Goal: Task Accomplishment & Management: Manage account settings

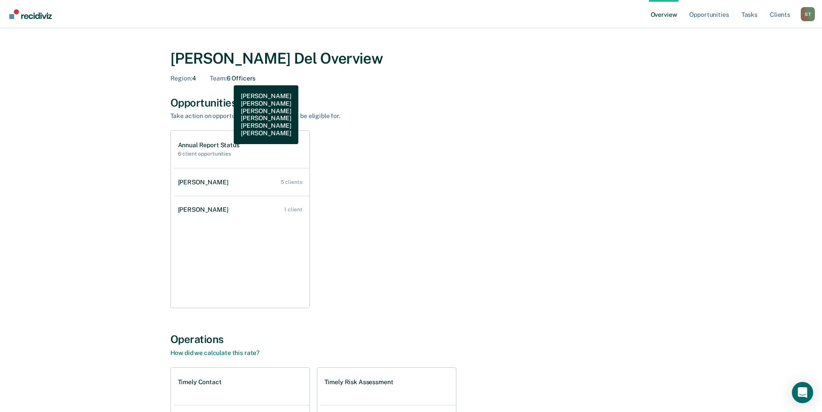
click at [226, 79] on span "Team :" at bounding box center [218, 78] width 16 height 7
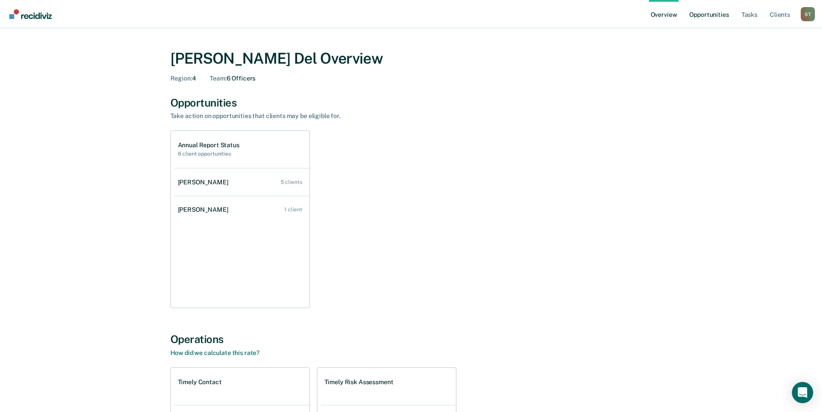
click at [709, 13] on link "Opportunities" at bounding box center [708, 14] width 43 height 28
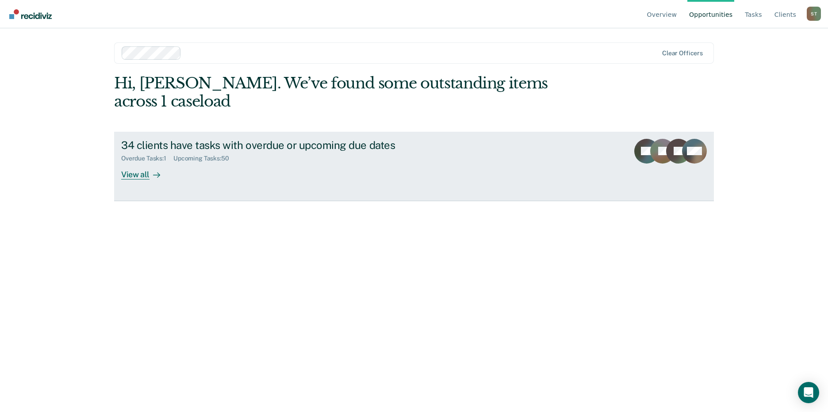
click at [127, 175] on div "View all" at bounding box center [146, 170] width 50 height 17
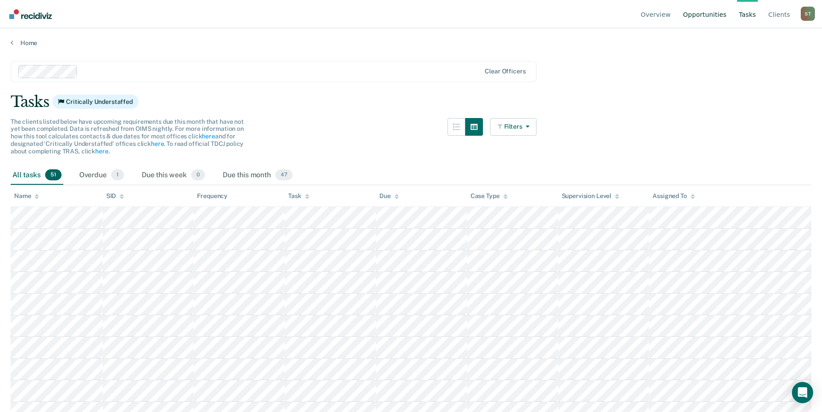
drag, startPoint x: 610, startPoint y: 112, endPoint x: 707, endPoint y: 14, distance: 138.0
click at [707, 14] on link "Opportunities" at bounding box center [704, 14] width 47 height 28
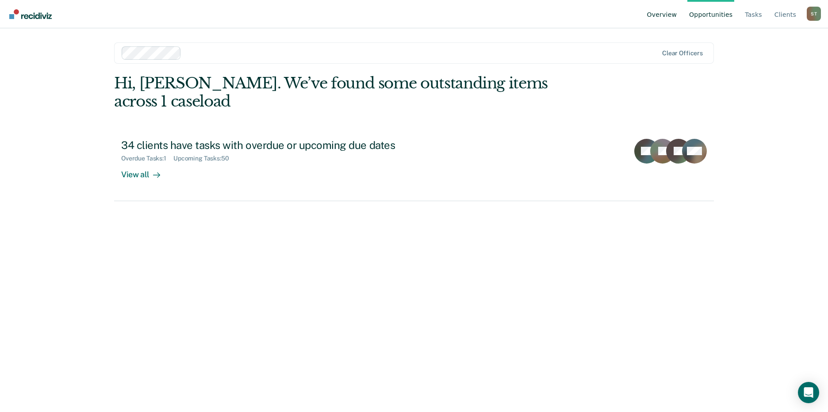
click at [676, 15] on link "Overview" at bounding box center [662, 14] width 34 height 28
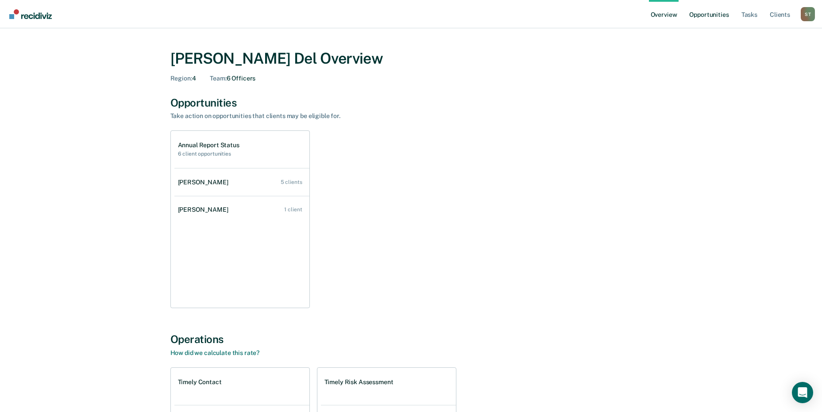
click at [716, 12] on link "Opportunities" at bounding box center [708, 14] width 43 height 28
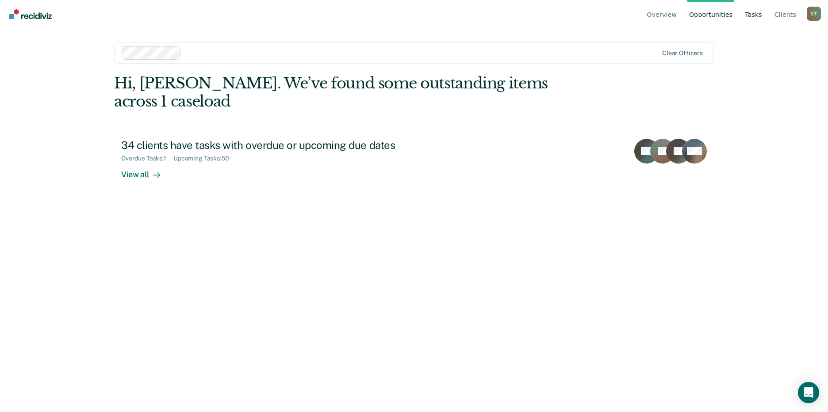
click at [754, 15] on link "Tasks" at bounding box center [753, 14] width 21 height 28
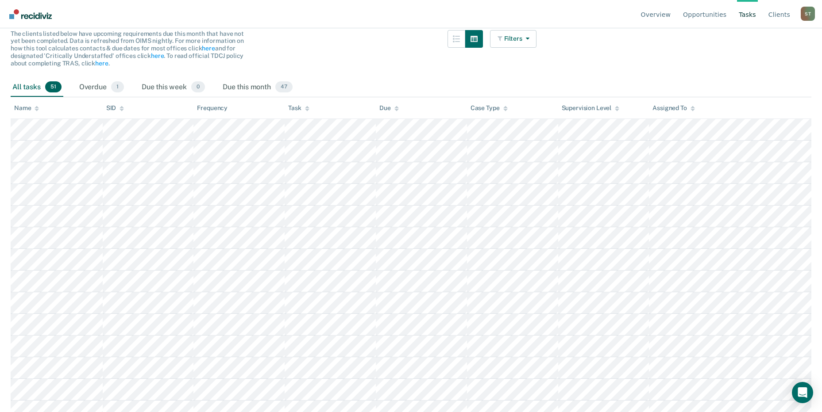
scroll to position [88, 0]
click at [95, 85] on div "Overdue 1" at bounding box center [101, 86] width 48 height 19
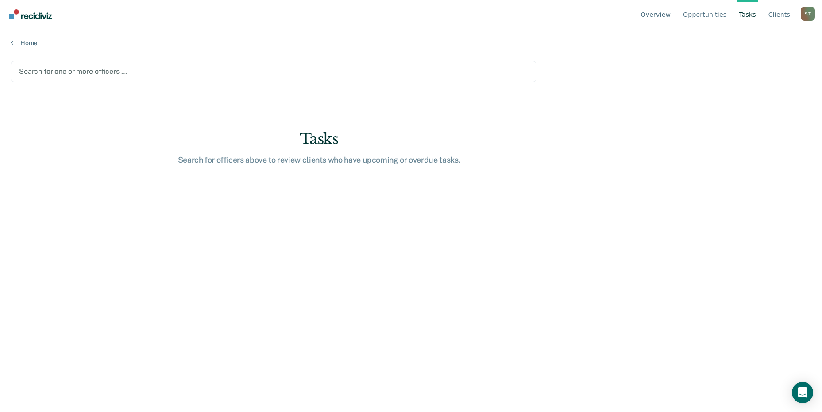
scroll to position [0, 0]
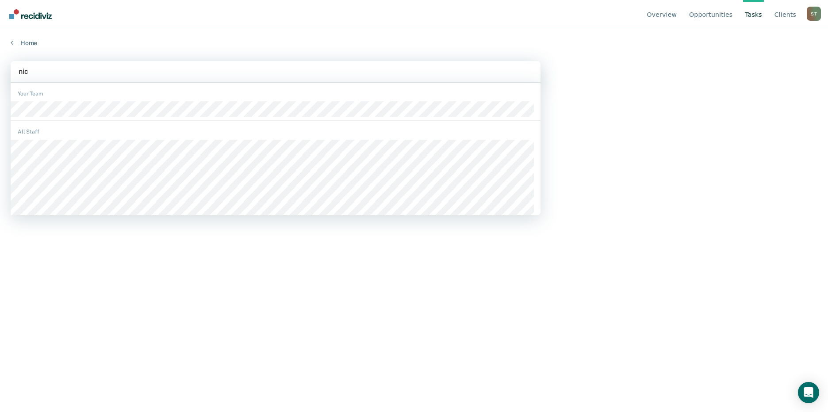
type input "nich"
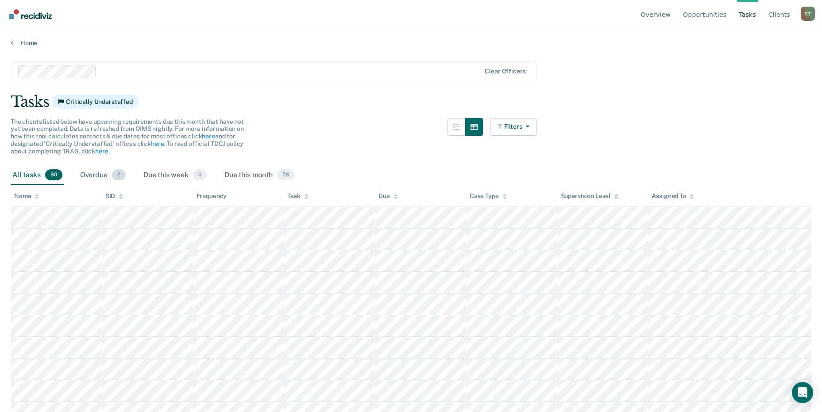
click at [101, 175] on div "Overdue 2" at bounding box center [102, 175] width 49 height 19
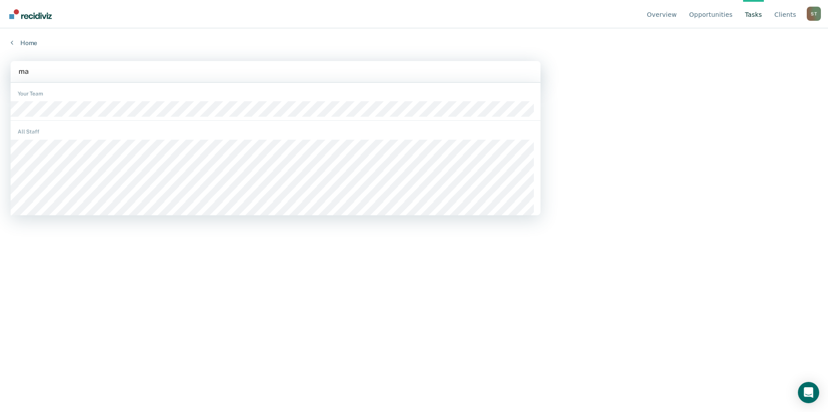
type input "mar"
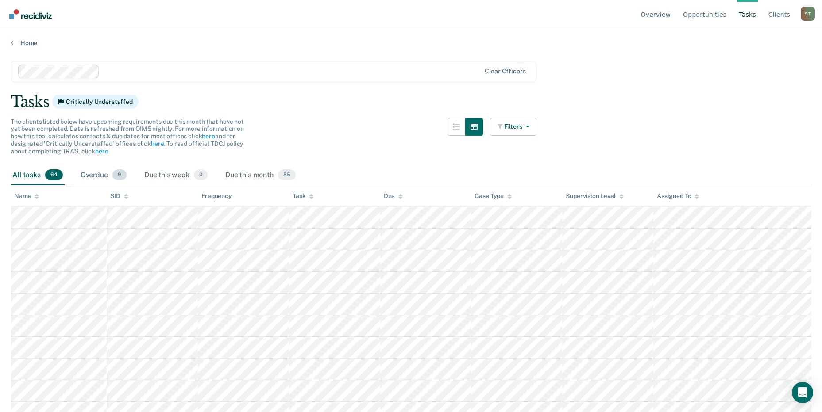
click at [99, 177] on div "Overdue 9" at bounding box center [104, 175] width 50 height 19
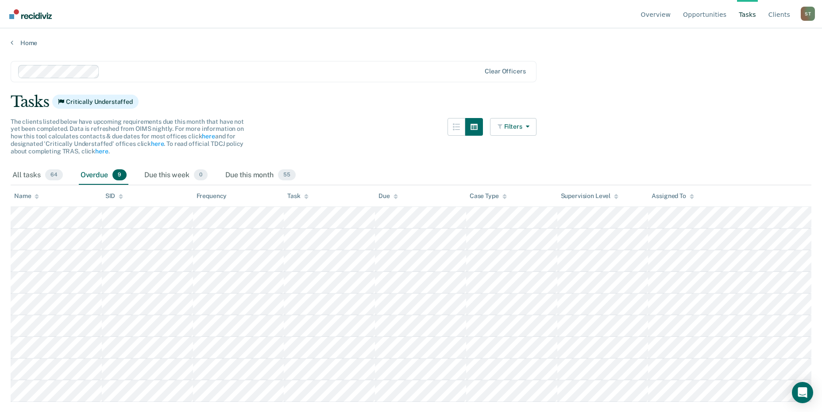
click at [753, 15] on link "Tasks" at bounding box center [747, 14] width 21 height 28
click at [752, 15] on link "Tasks" at bounding box center [747, 14] width 21 height 28
click at [709, 15] on link "Opportunities" at bounding box center [704, 14] width 47 height 28
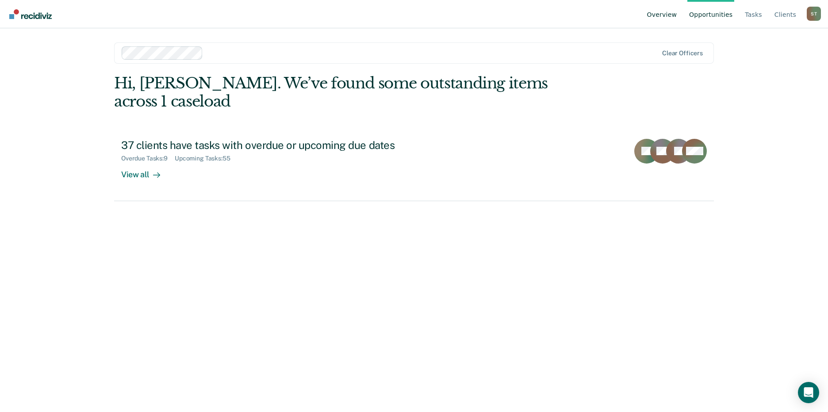
click at [668, 12] on link "Overview" at bounding box center [662, 14] width 34 height 28
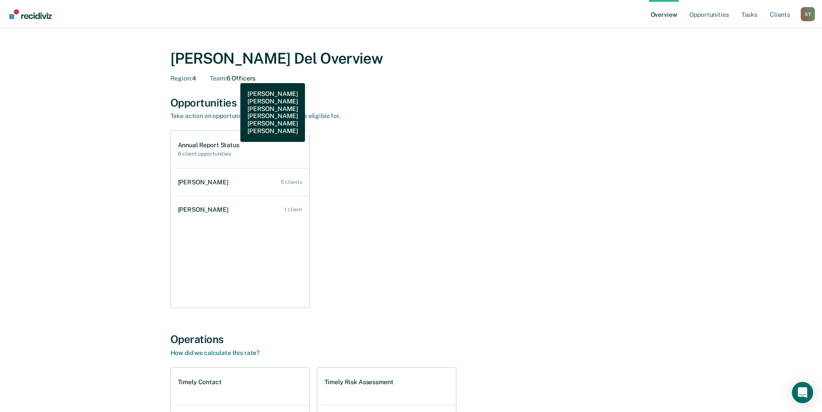
click at [234, 77] on div "Team : 6 Officers" at bounding box center [233, 79] width 46 height 8
click at [225, 80] on span "Team :" at bounding box center [218, 78] width 16 height 7
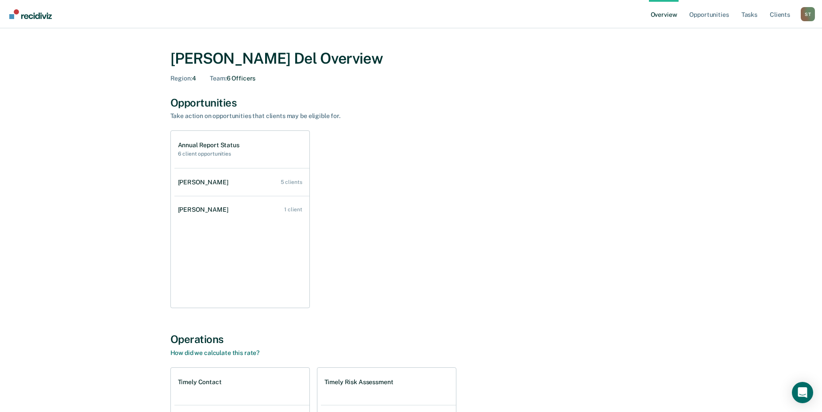
click at [225, 73] on div "Sandra Toro Del Overview Region : 4 Team : 6 Officers" at bounding box center [410, 66] width 481 height 33
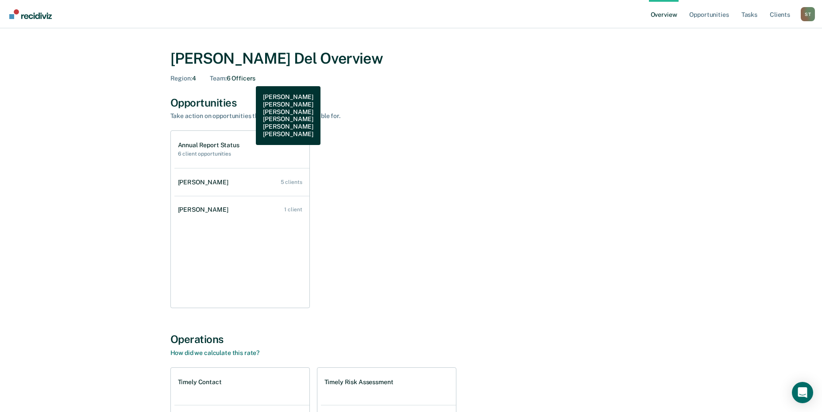
click at [249, 80] on div "Team : 6 Officers" at bounding box center [233, 79] width 46 height 8
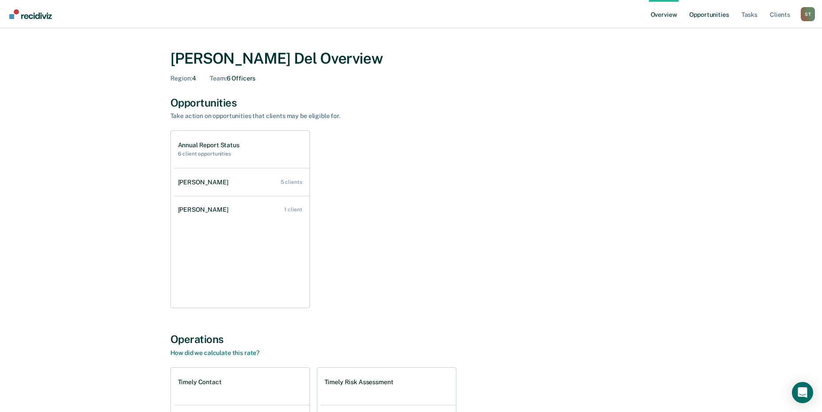
click at [715, 15] on link "Opportunities" at bounding box center [708, 14] width 43 height 28
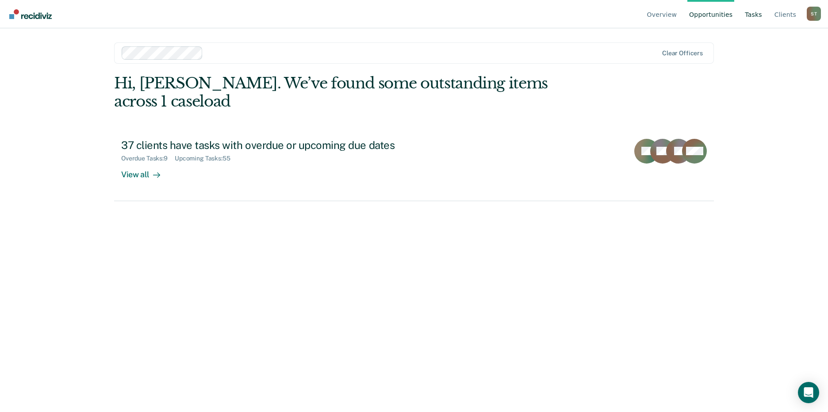
click at [754, 13] on link "Tasks" at bounding box center [753, 14] width 21 height 28
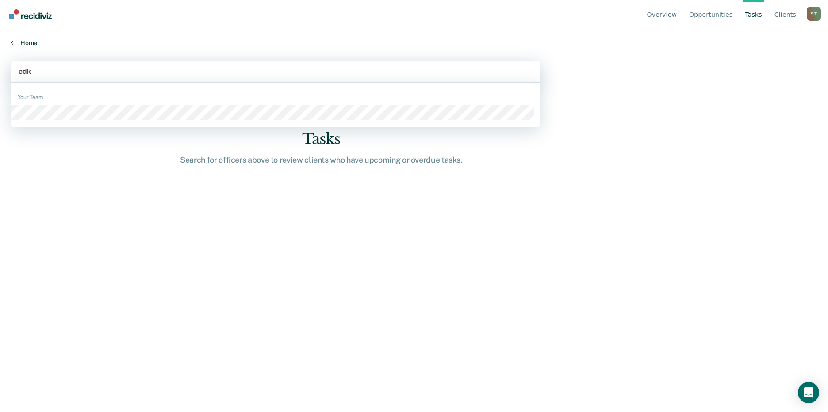
type input "edka"
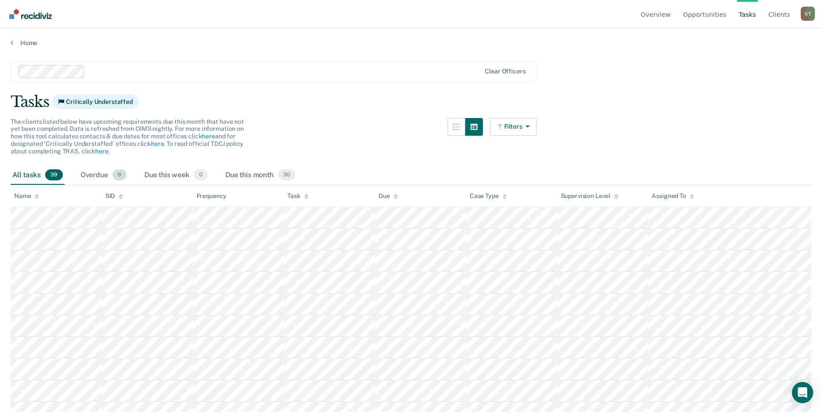
click at [96, 173] on div "Overdue 9" at bounding box center [104, 175] width 50 height 19
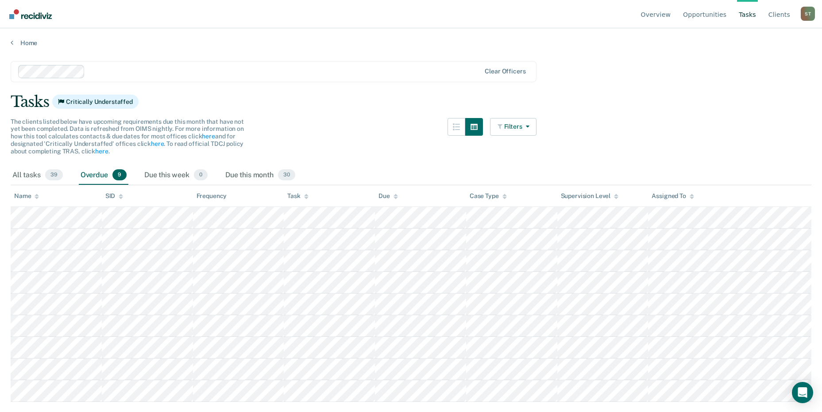
click at [96, 173] on div "Overdue 9" at bounding box center [104, 175] width 50 height 19
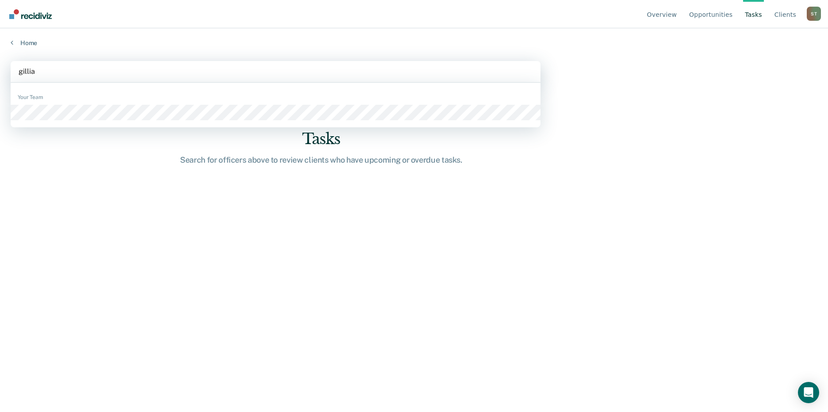
type input "gilliam"
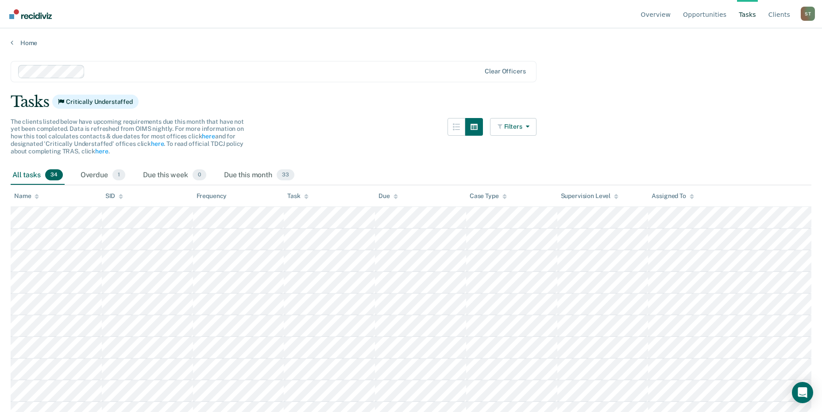
click at [291, 107] on div "Tasks Critically Understaffed" at bounding box center [411, 102] width 800 height 18
click at [707, 17] on link "Opportunities" at bounding box center [704, 14] width 47 height 28
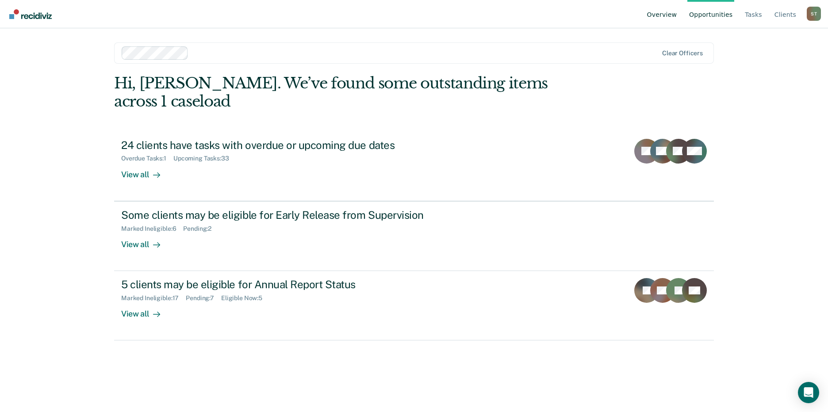
click at [675, 16] on link "Overview" at bounding box center [662, 14] width 34 height 28
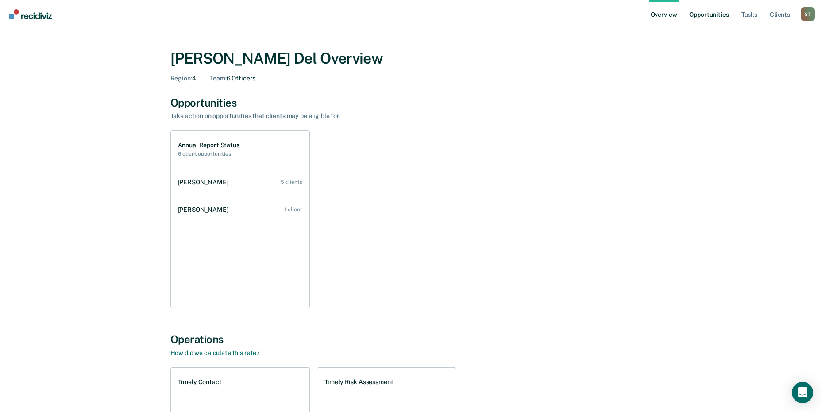
click at [707, 13] on link "Opportunities" at bounding box center [708, 14] width 43 height 28
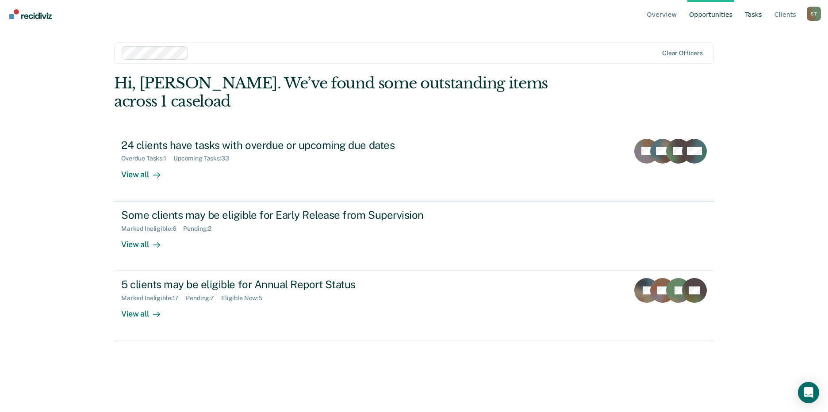
click at [752, 12] on link "Tasks" at bounding box center [753, 14] width 21 height 28
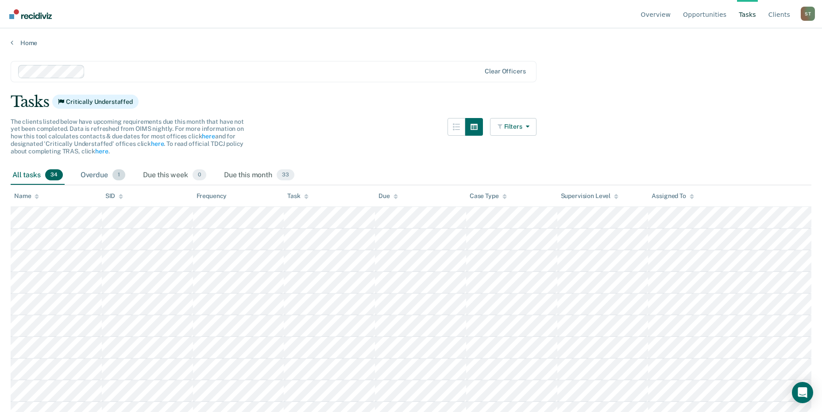
click at [103, 177] on div "Overdue 1" at bounding box center [103, 175] width 48 height 19
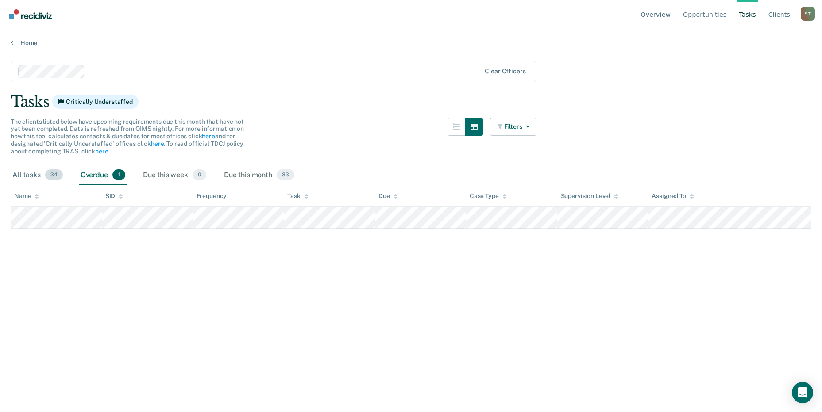
click at [36, 172] on div "All tasks 34" at bounding box center [38, 175] width 54 height 19
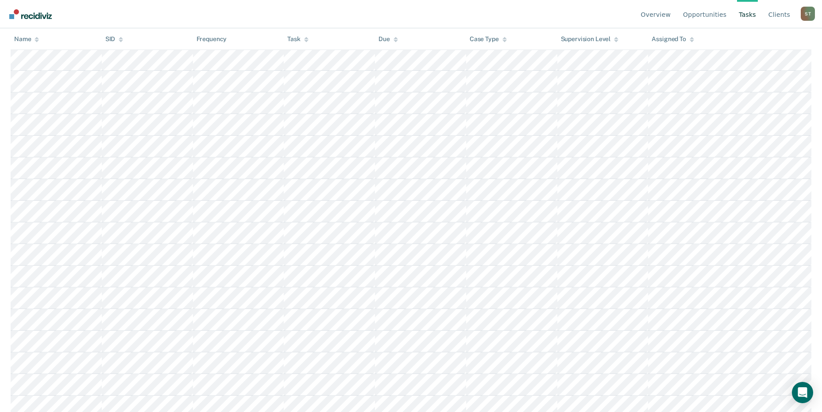
scroll to position [178, 0]
